Goal: Information Seeking & Learning: Learn about a topic

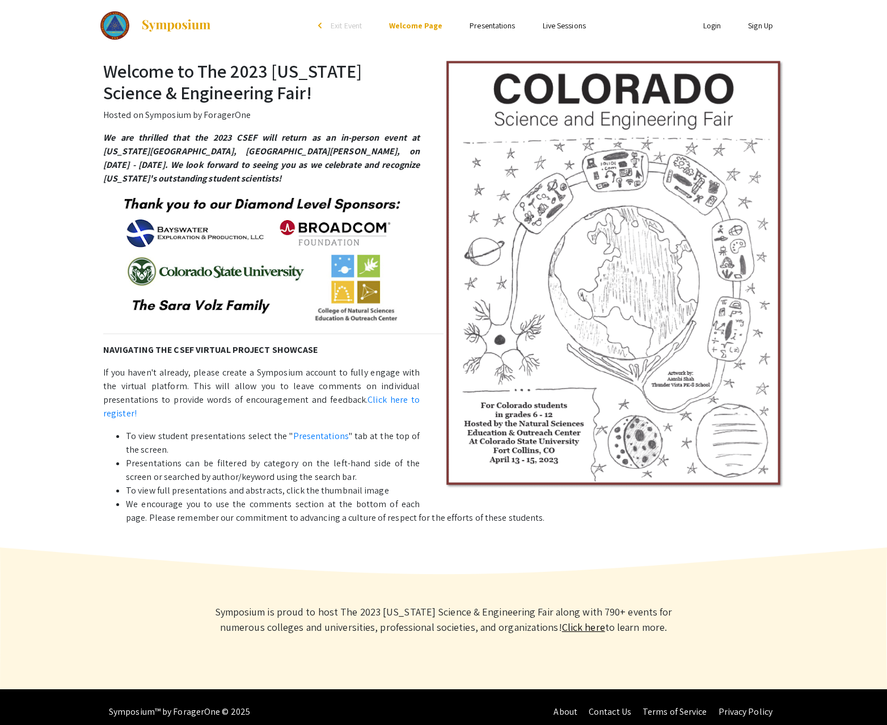
click at [488, 28] on link "Presentations" at bounding box center [492, 25] width 45 height 10
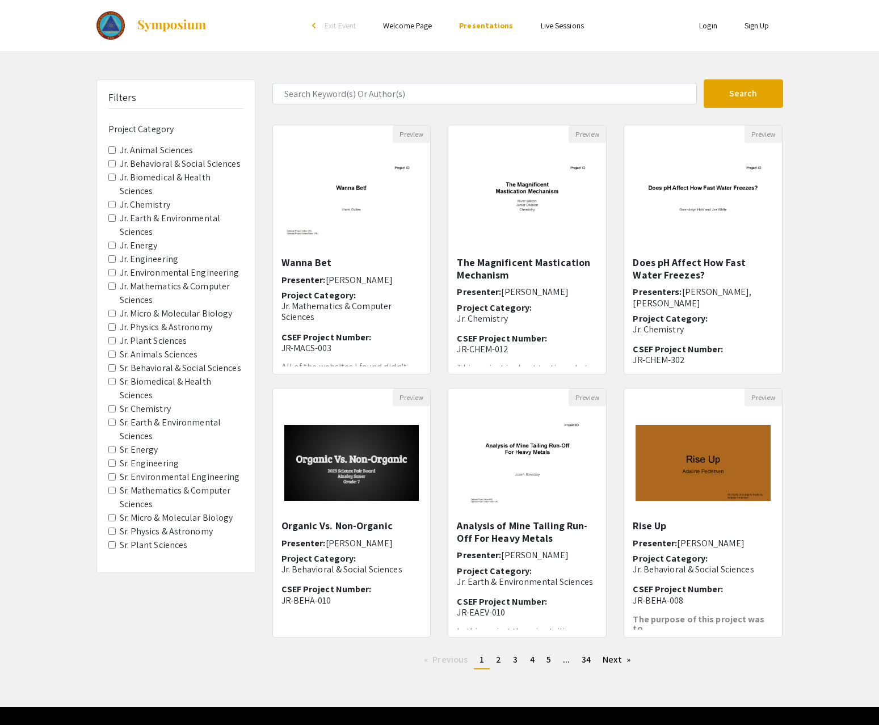
click at [109, 521] on span "Sr. Micro & Molecular Biology" at bounding box center [175, 518] width 135 height 14
click at [111, 518] on Biology "Sr. Micro & Molecular Biology" at bounding box center [111, 517] width 7 height 7
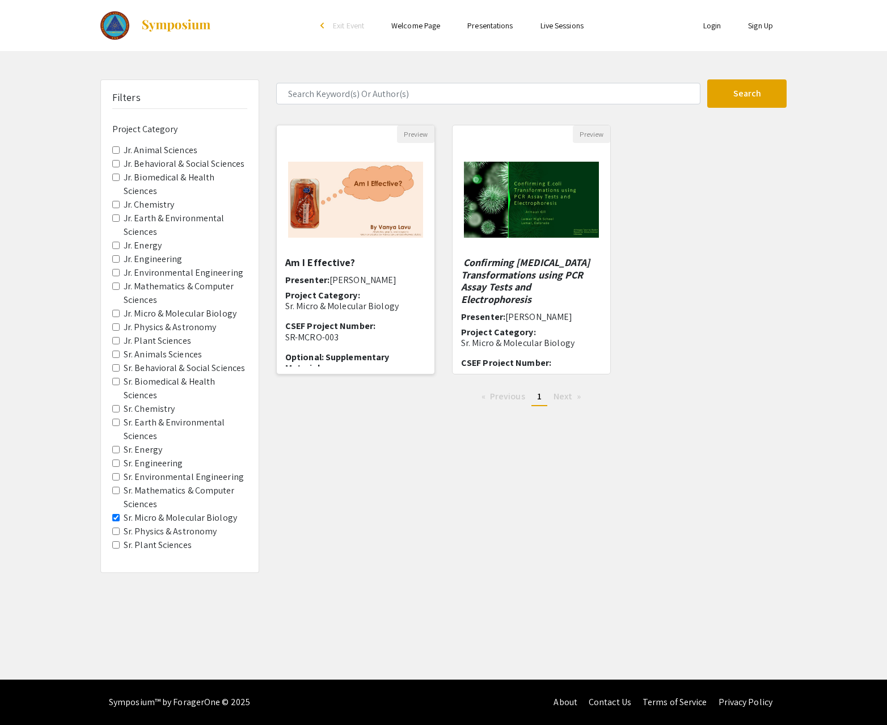
click at [350, 226] on img "Open Presentation <p>Am I Effective?</p>" at bounding box center [356, 199] width 158 height 99
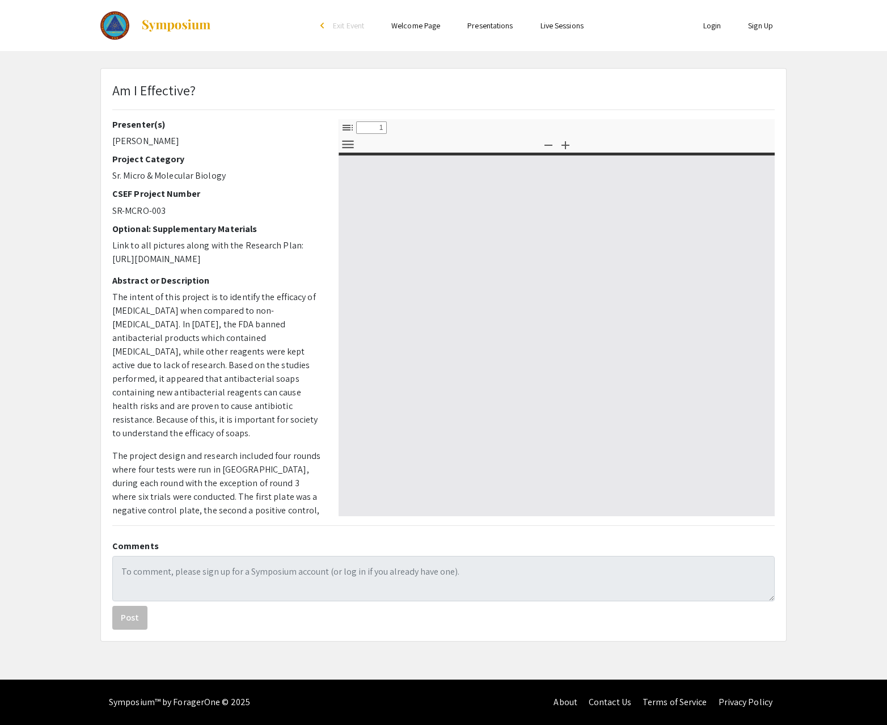
select select "custom"
type input "0"
select select "custom"
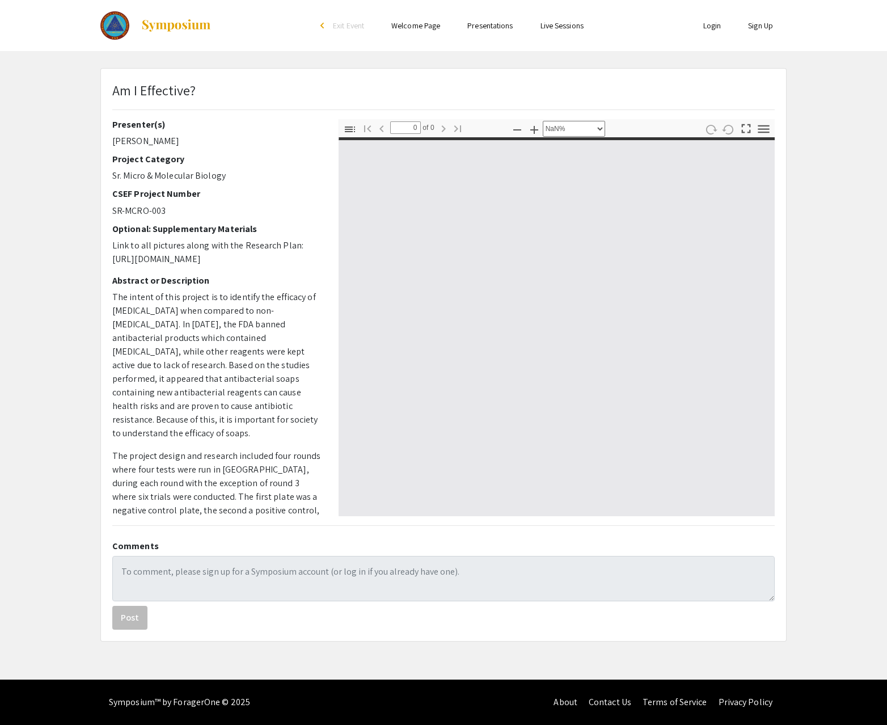
type input "1"
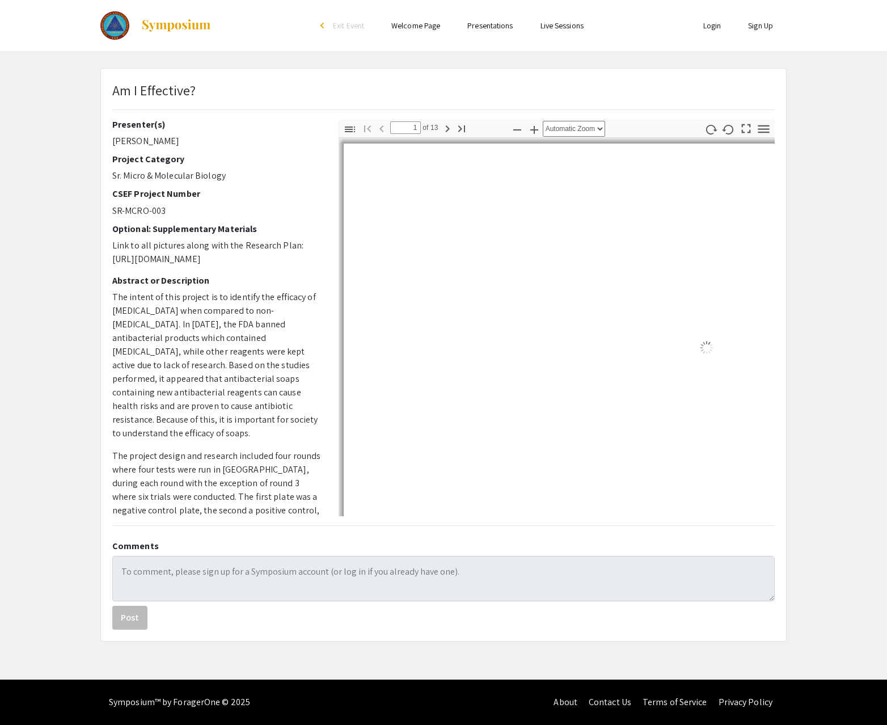
select select "auto"
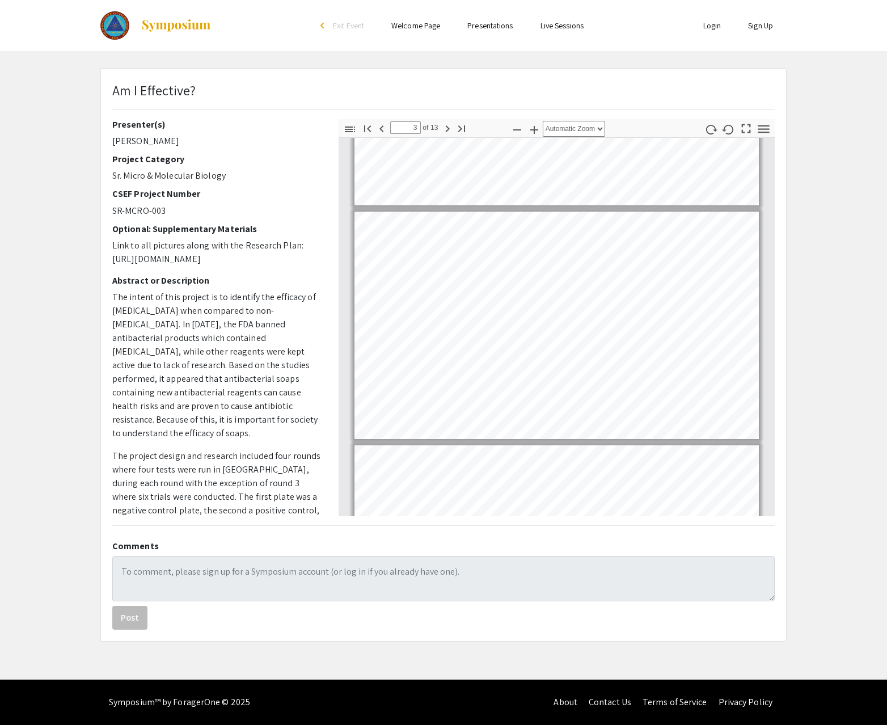
scroll to position [456, 0]
type input "7"
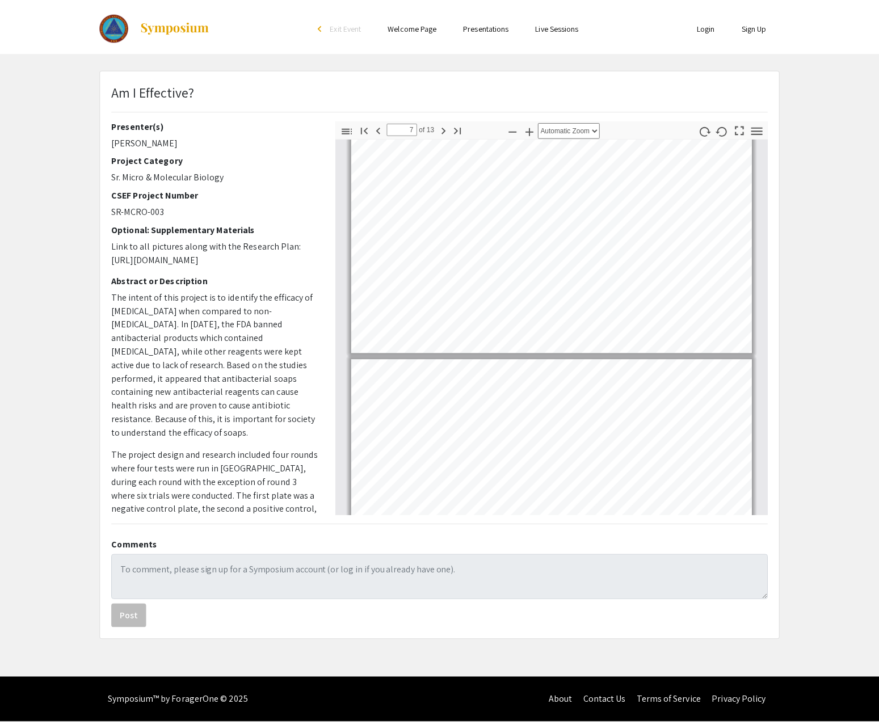
scroll to position [1364, 0]
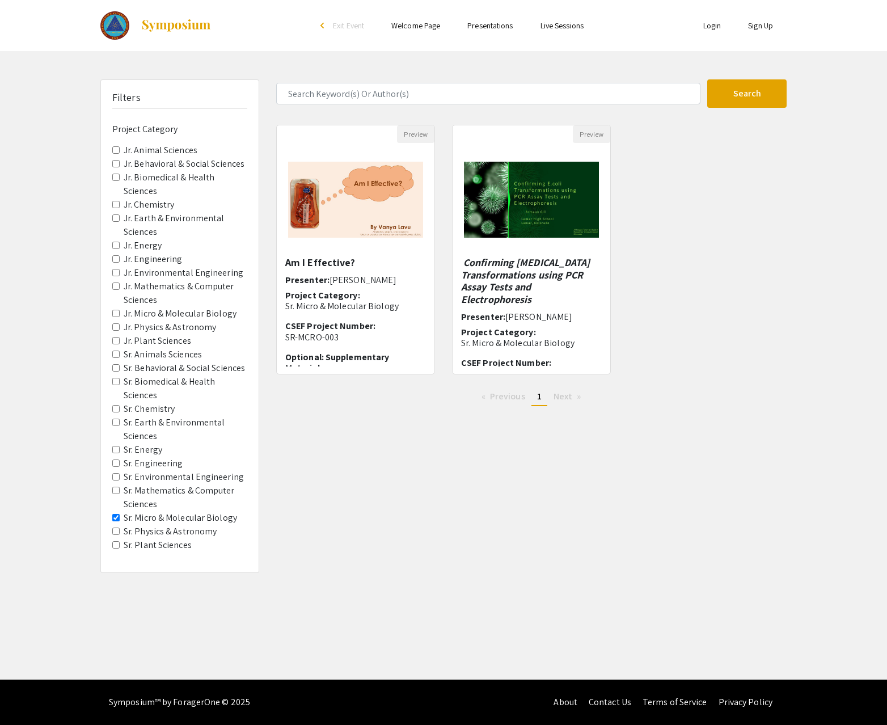
click at [116, 491] on Sciences "Sr. Mathematics & Computer Sciences" at bounding box center [115, 490] width 7 height 7
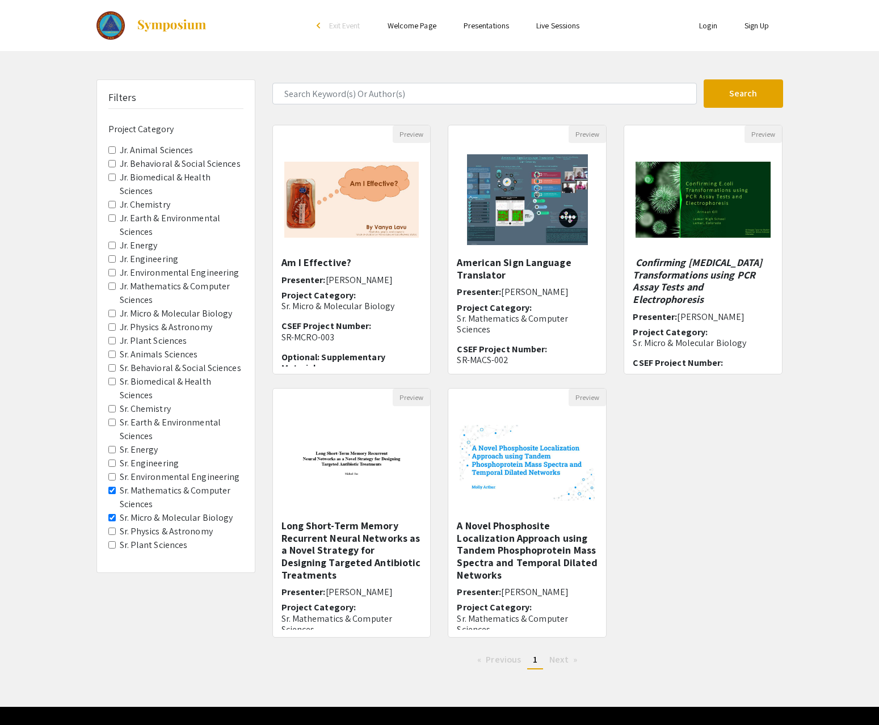
click at [115, 516] on Biology "Sr. Micro & Molecular Biology" at bounding box center [111, 517] width 7 height 7
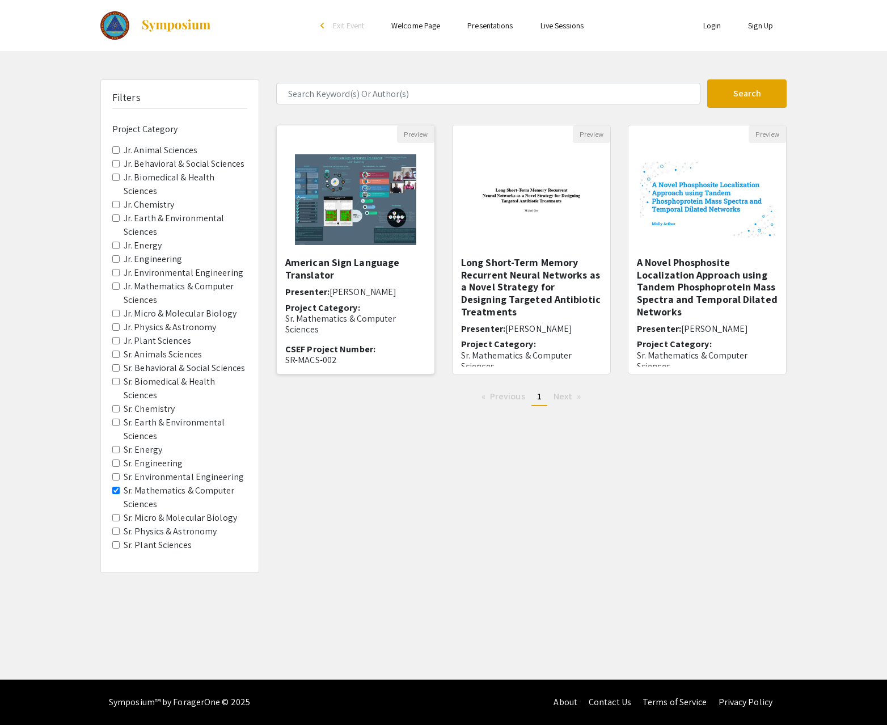
click at [348, 226] on img "Open Presentation <p>American Sign Language Translator</p>" at bounding box center [355, 199] width 143 height 113
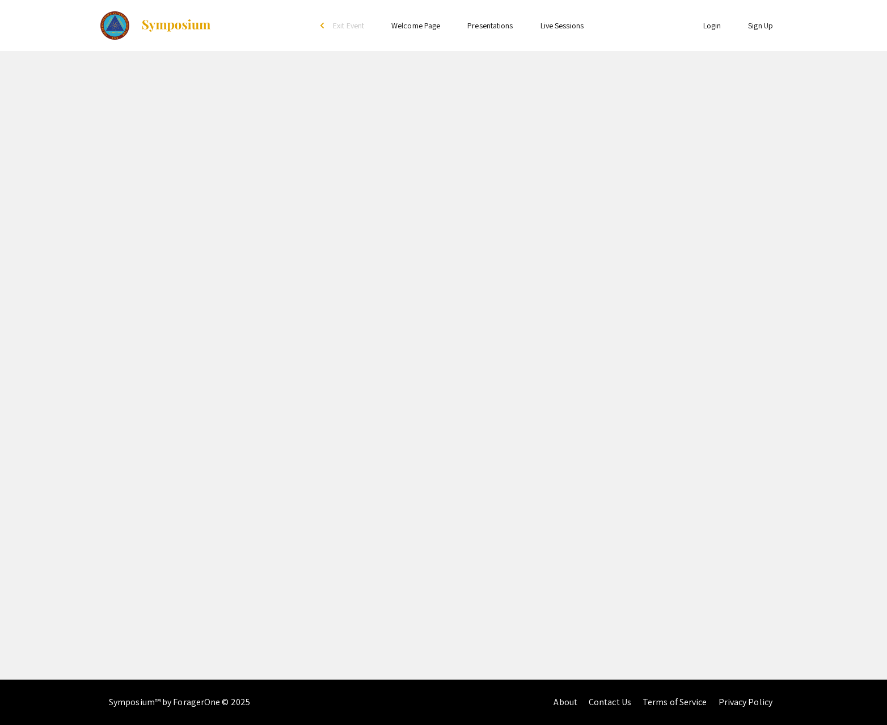
select select "custom"
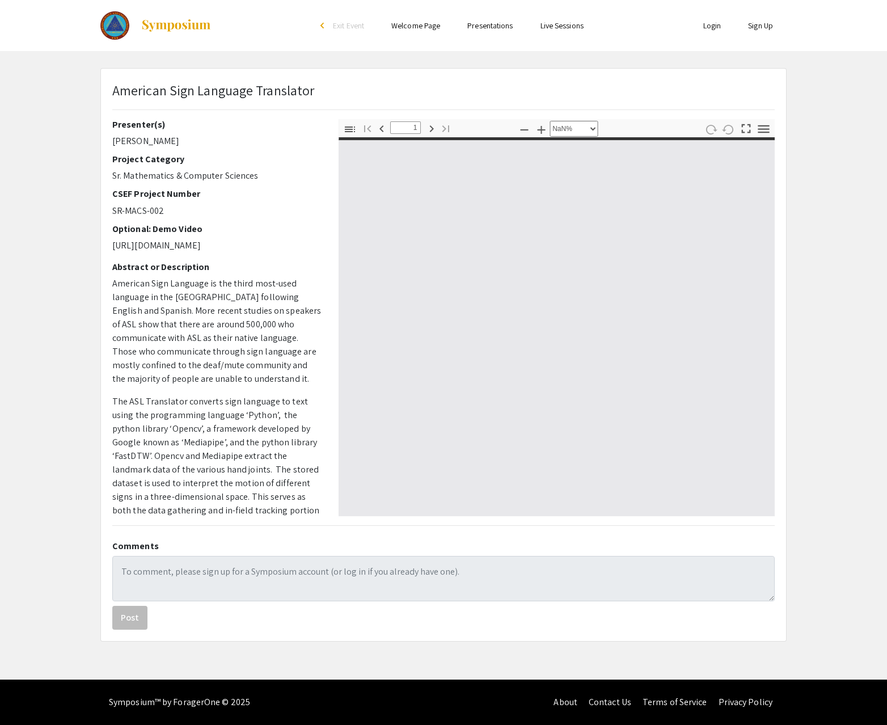
type input "0"
select select "custom"
type input "1"
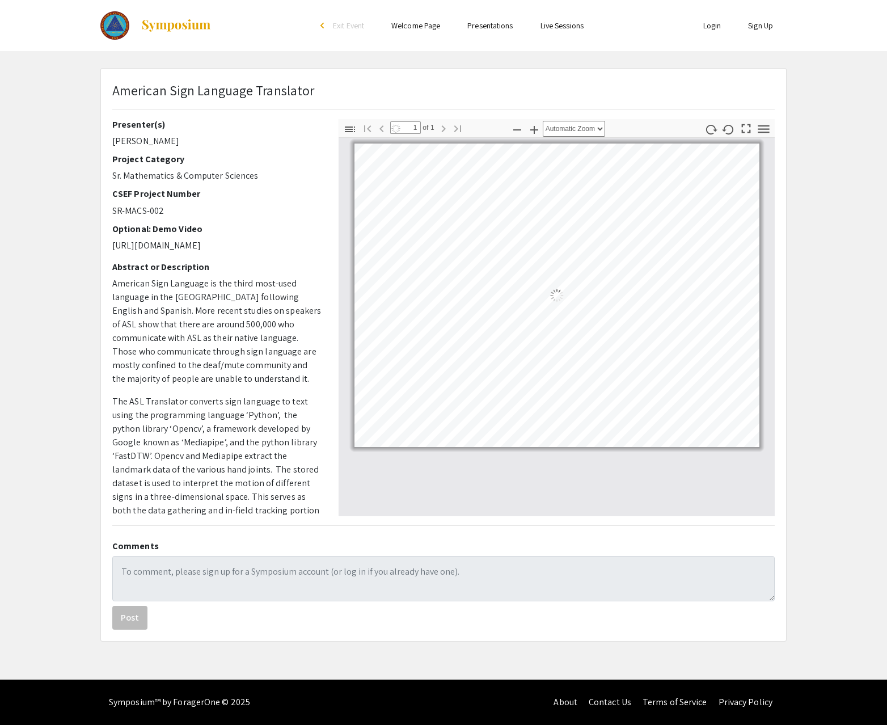
select select "auto"
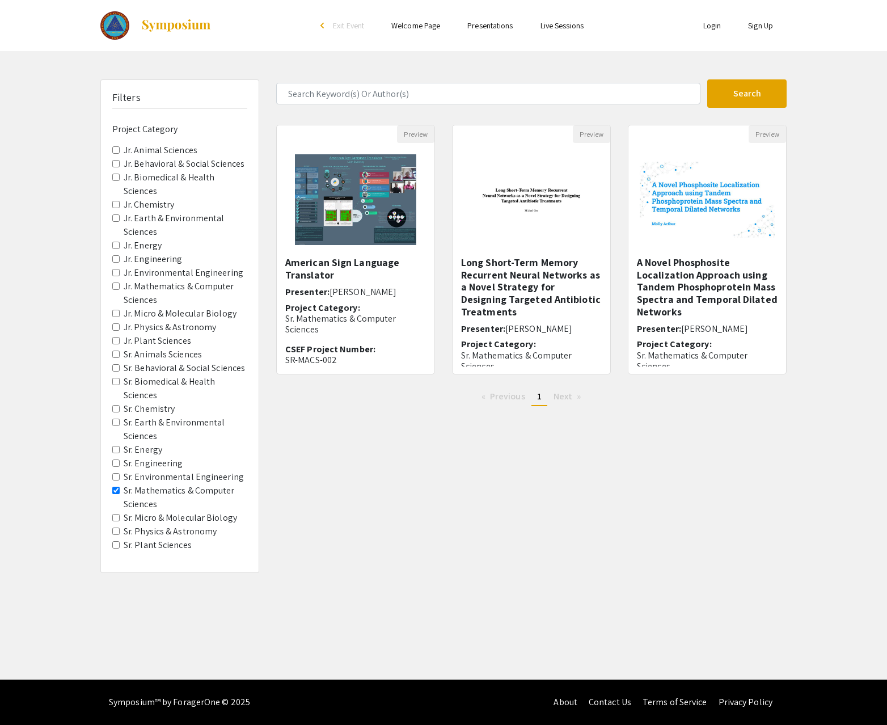
click at [115, 491] on Sciences "Sr. Mathematics & Computer Sciences" at bounding box center [115, 490] width 7 height 7
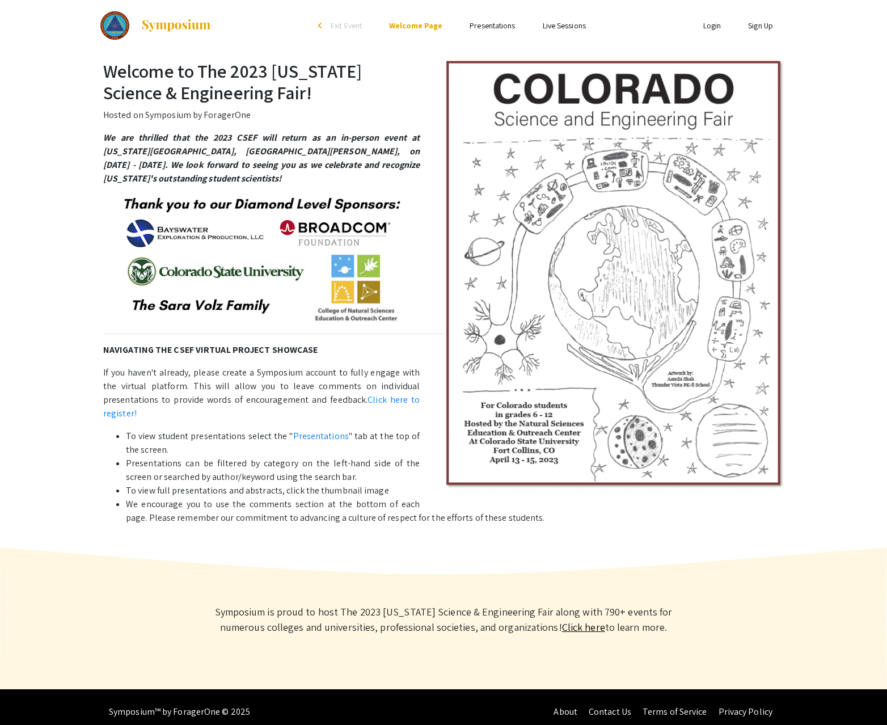
click at [482, 25] on link "Presentations" at bounding box center [492, 25] width 45 height 10
